Goal: Information Seeking & Learning: Learn about a topic

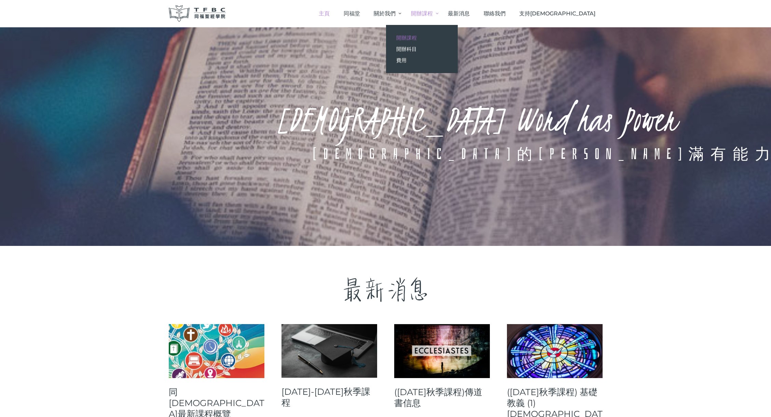
click at [417, 37] on span "開辦課程" at bounding box center [406, 37] width 20 height 6
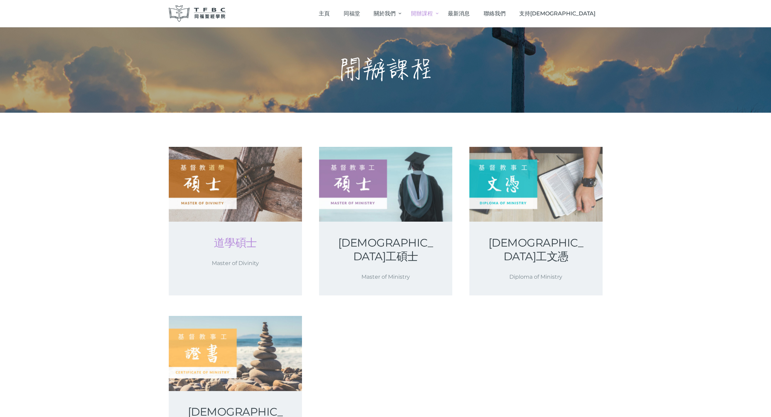
click at [228, 241] on link "道學碩士" at bounding box center [235, 243] width 100 height 14
click at [531, 245] on link "基督教事工文憑" at bounding box center [536, 249] width 100 height 27
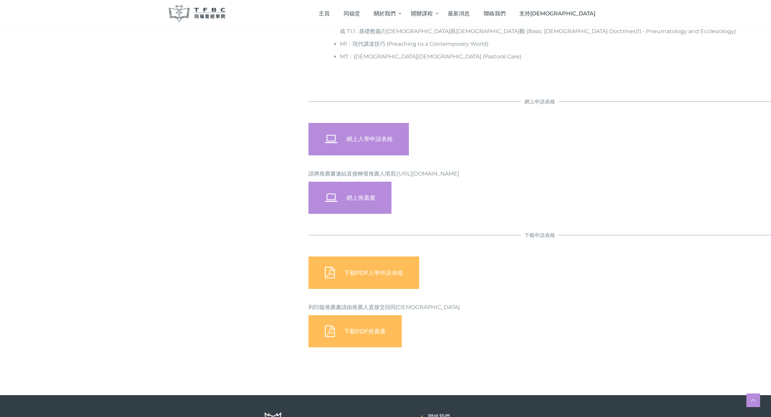
scroll to position [573, 0]
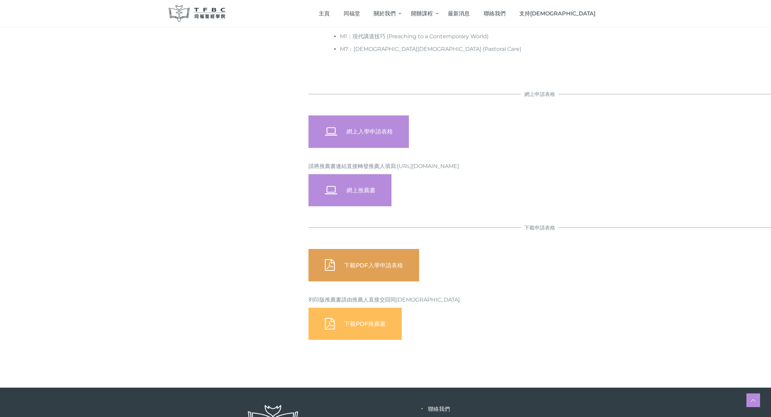
click at [373, 265] on span "下載PDF入學申請表格" at bounding box center [373, 265] width 59 height 7
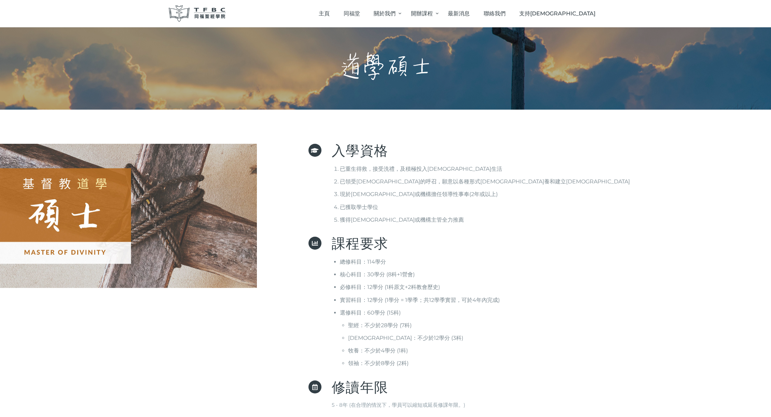
scroll to position [0, 0]
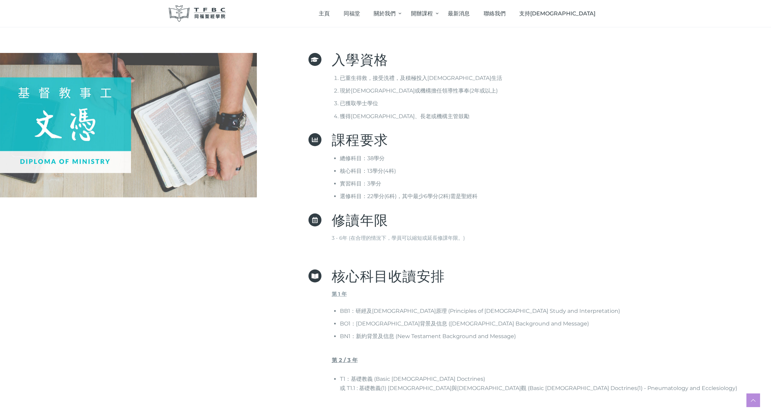
scroll to position [92, 0]
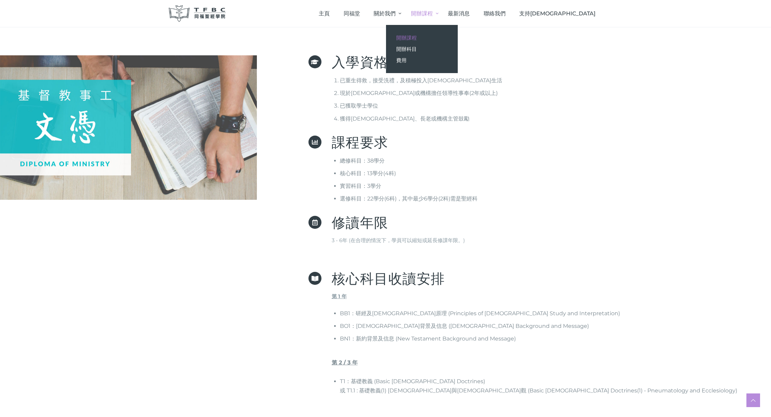
click at [417, 38] on span "開辦課程" at bounding box center [406, 37] width 20 height 6
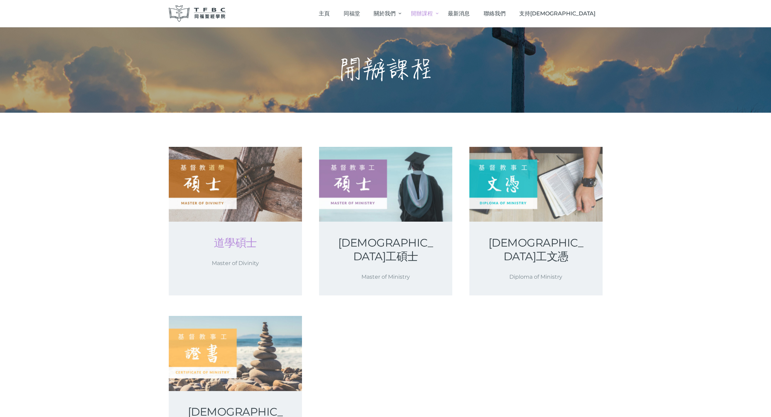
click at [233, 243] on link "道學碩士" at bounding box center [235, 243] width 100 height 14
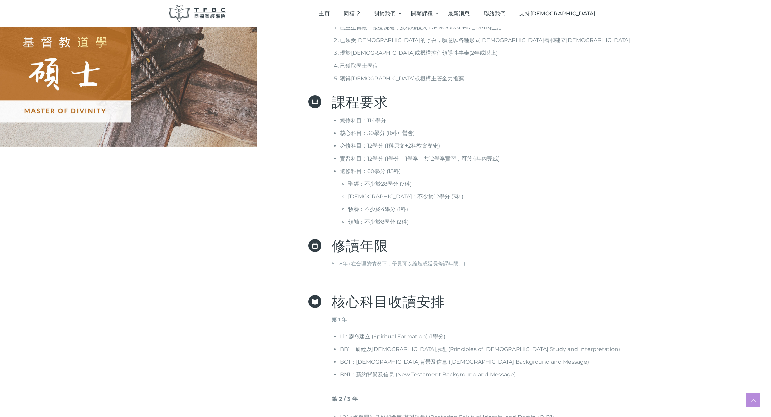
scroll to position [148, 0]
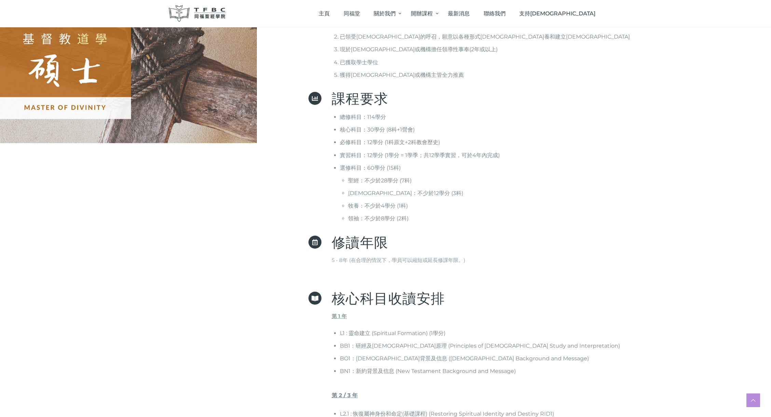
click at [312, 161] on div "課程要求 總修科目：114學分 核心科目：30學分 (8科+1營會) 必修科目：12學分 (1科原文+2科教會歷史) 實習科目：12學分 (1學分 = 1學季…" at bounding box center [539, 160] width 462 height 137
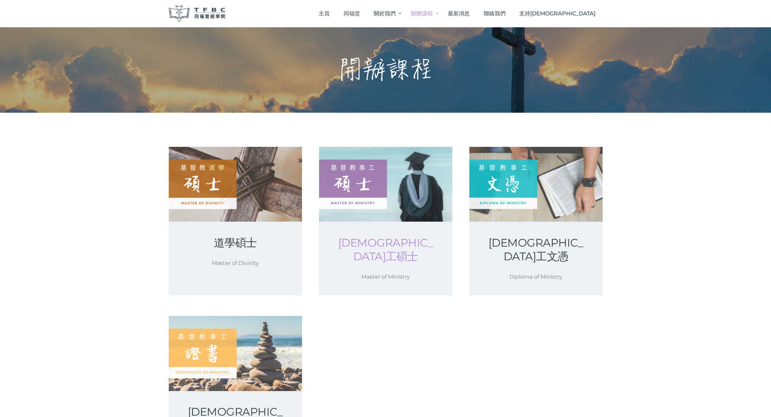
click at [388, 244] on link "[DEMOGRAPHIC_DATA]工碩士" at bounding box center [385, 249] width 100 height 27
